Goal: Task Accomplishment & Management: Use online tool/utility

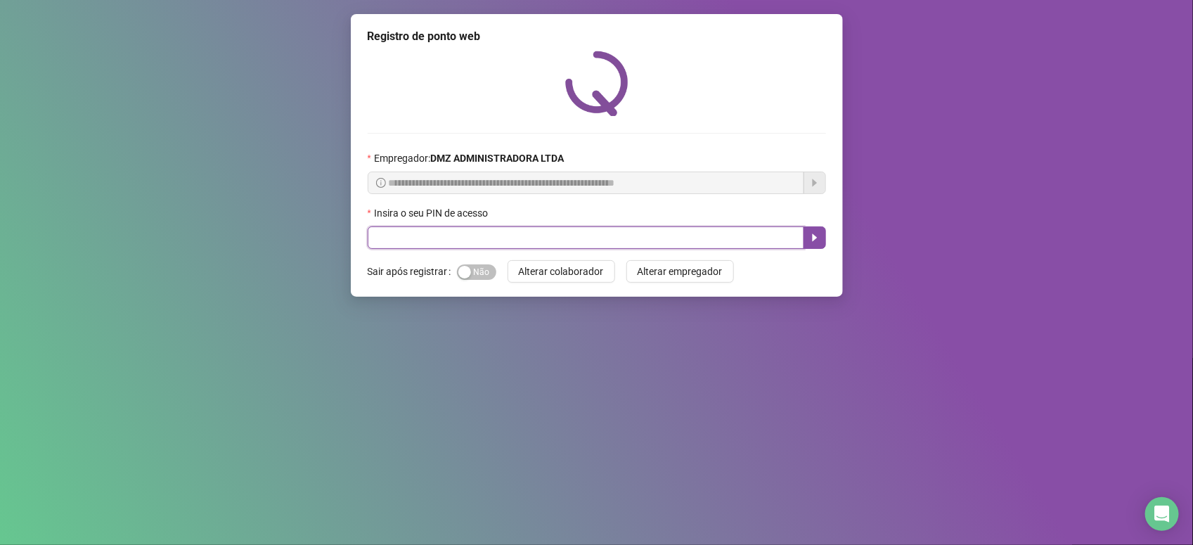
click at [424, 240] on input "text" at bounding box center [586, 237] width 437 height 23
type input "*****"
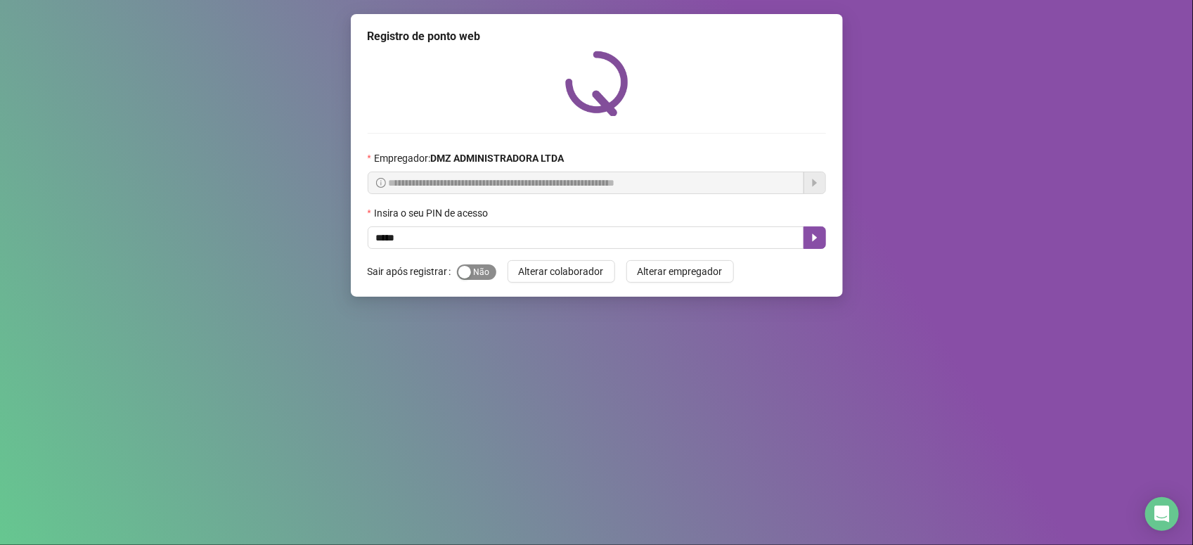
click at [468, 269] on div "button" at bounding box center [464, 272] width 13 height 13
click at [457, 264] on button "Sim Não" at bounding box center [476, 271] width 39 height 15
click at [466, 276] on div "button" at bounding box center [464, 272] width 13 height 13
click at [807, 238] on button "button" at bounding box center [815, 237] width 23 height 23
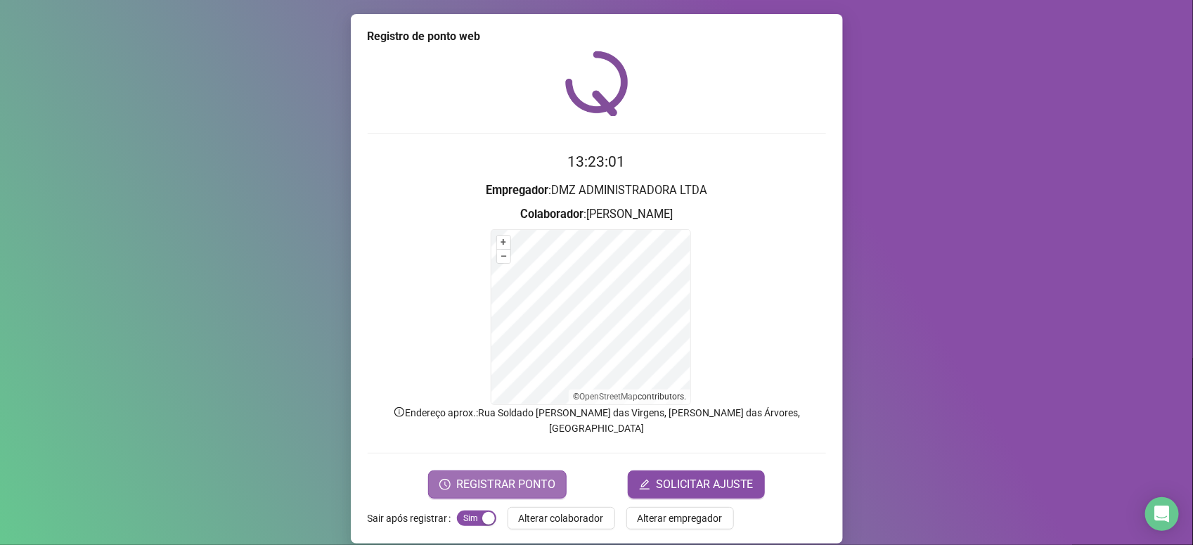
click at [515, 470] on button "REGISTRAR PONTO" at bounding box center [497, 484] width 139 height 28
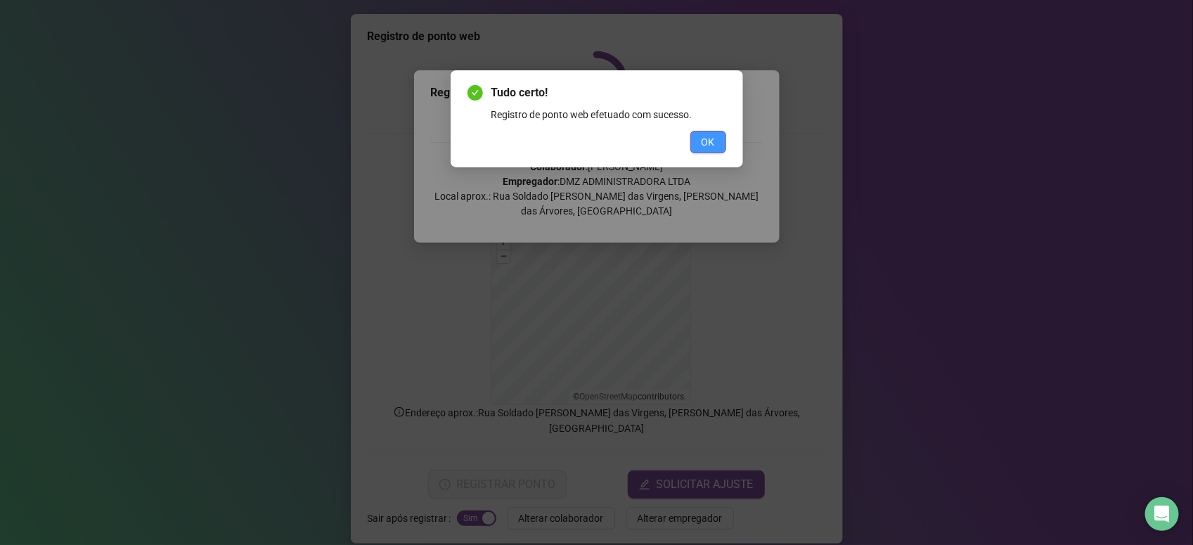
click at [700, 146] on button "OK" at bounding box center [709, 142] width 36 height 23
